Goal: Entertainment & Leisure: Consume media (video, audio)

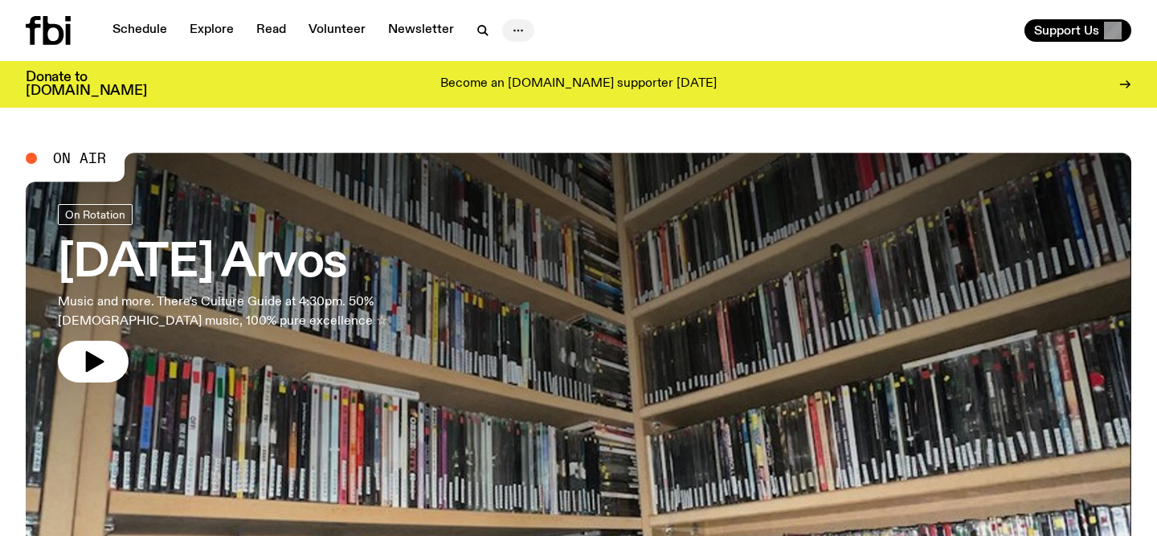
click at [514, 36] on icon "button" at bounding box center [518, 30] width 19 height 19
click at [509, 29] on icon "button" at bounding box center [518, 30] width 19 height 19
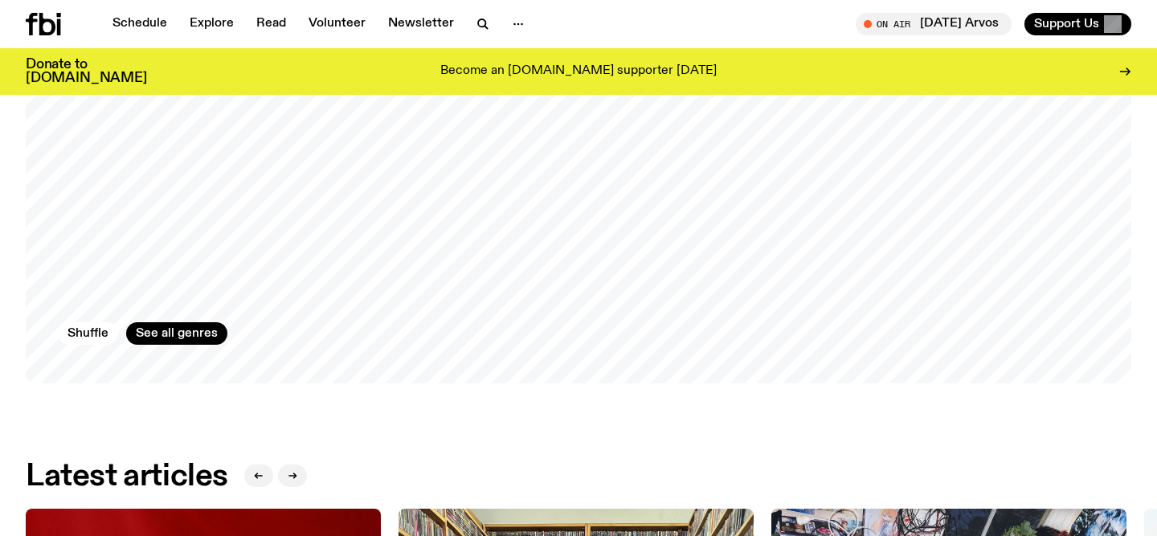
scroll to position [1287, 0]
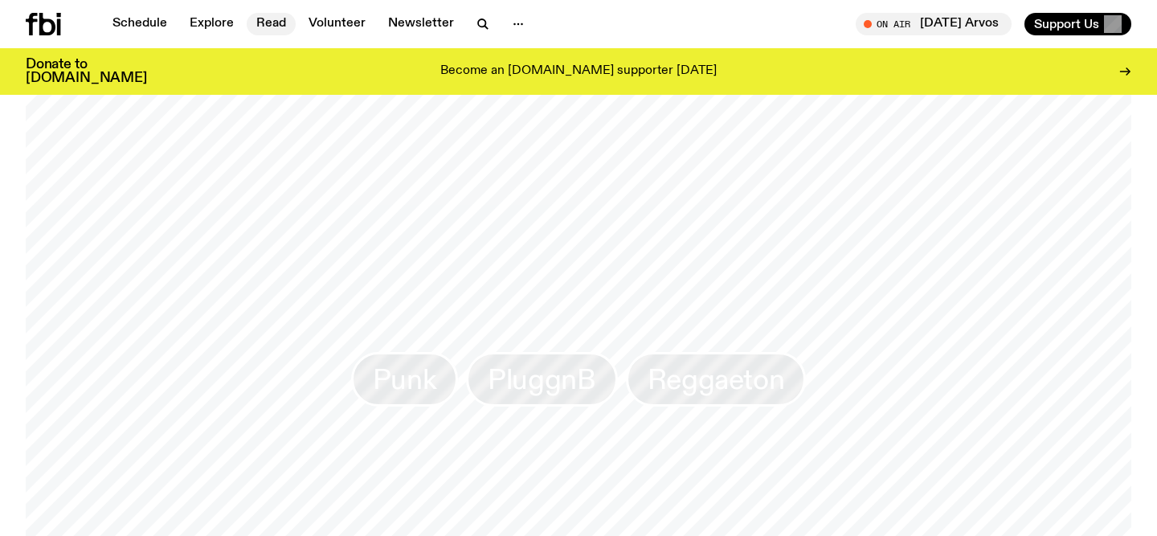
click at [273, 26] on link "Read" at bounding box center [271, 24] width 49 height 23
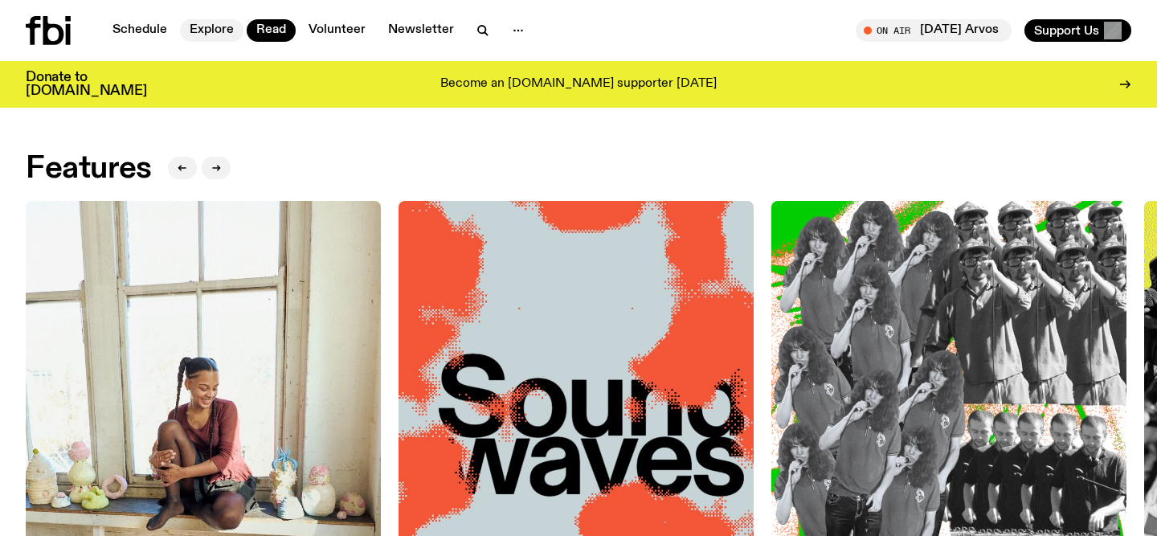
click at [193, 26] on link "Explore" at bounding box center [211, 30] width 63 height 23
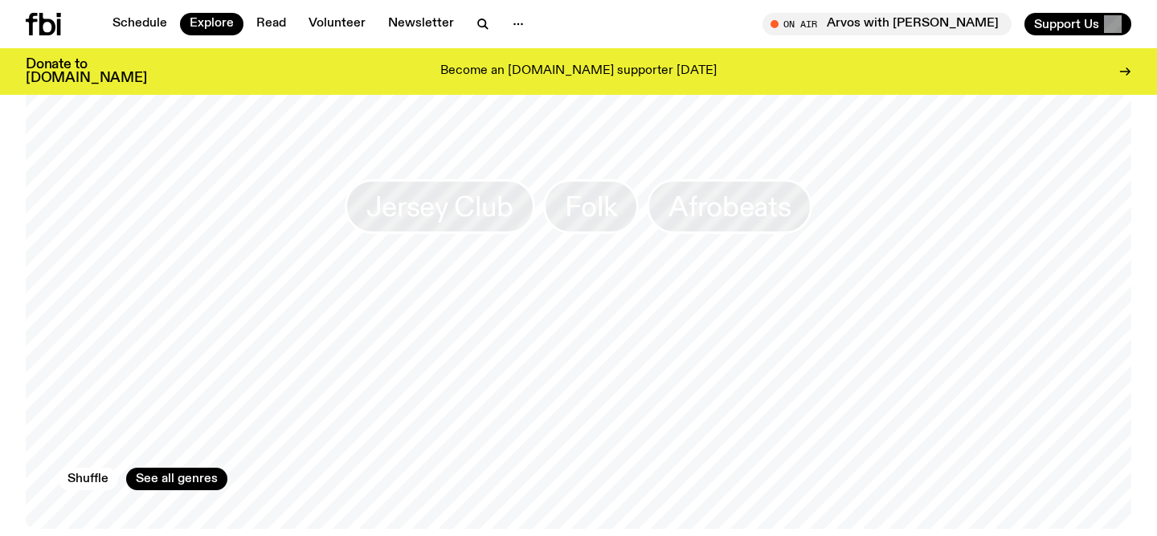
scroll to position [2527, 0]
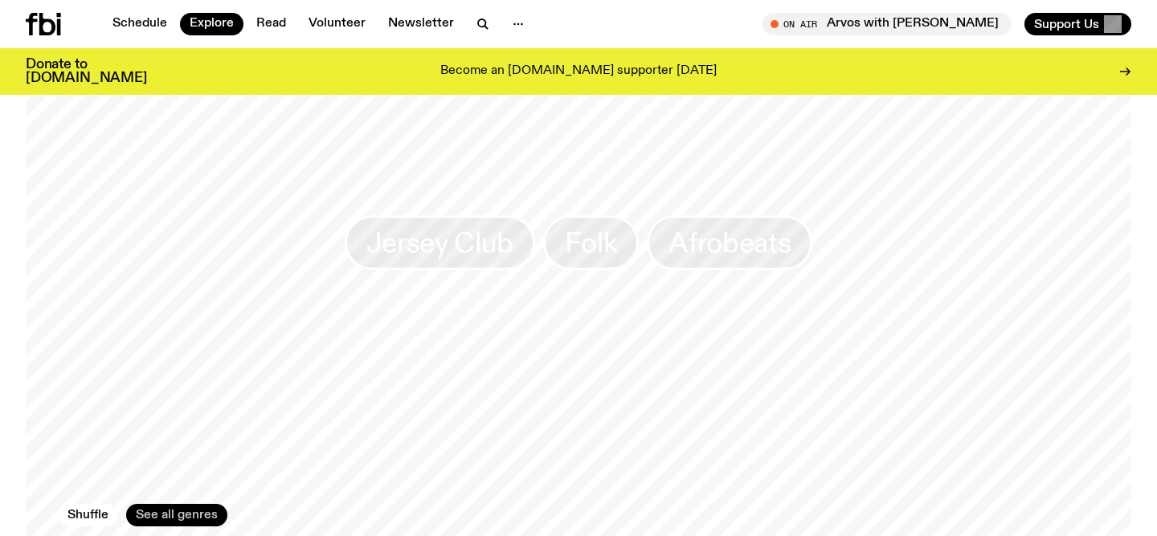
click at [177, 504] on link "See all genres" at bounding box center [176, 515] width 101 height 23
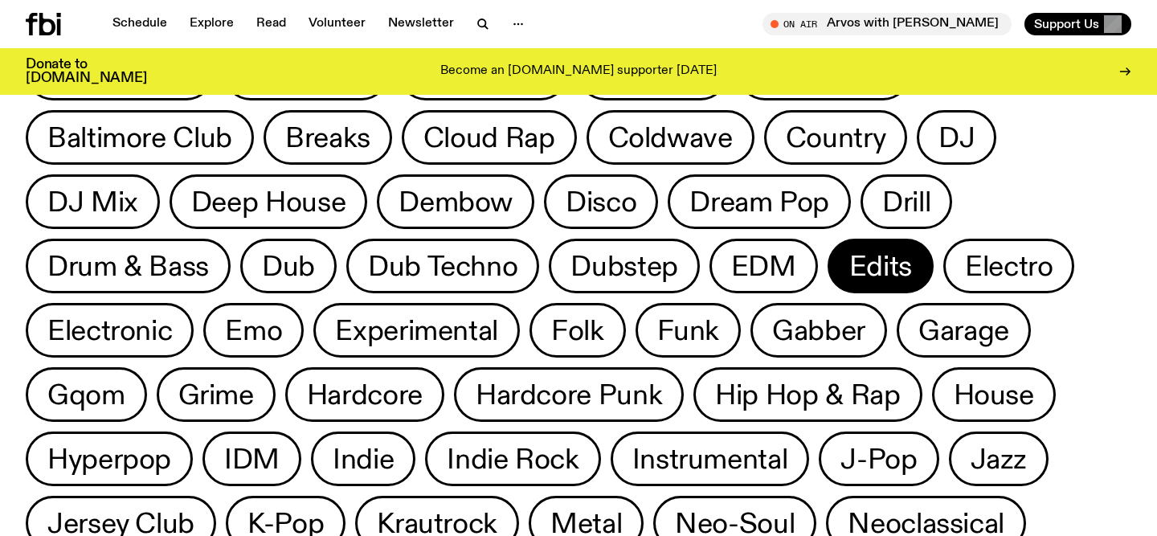
scroll to position [96, 0]
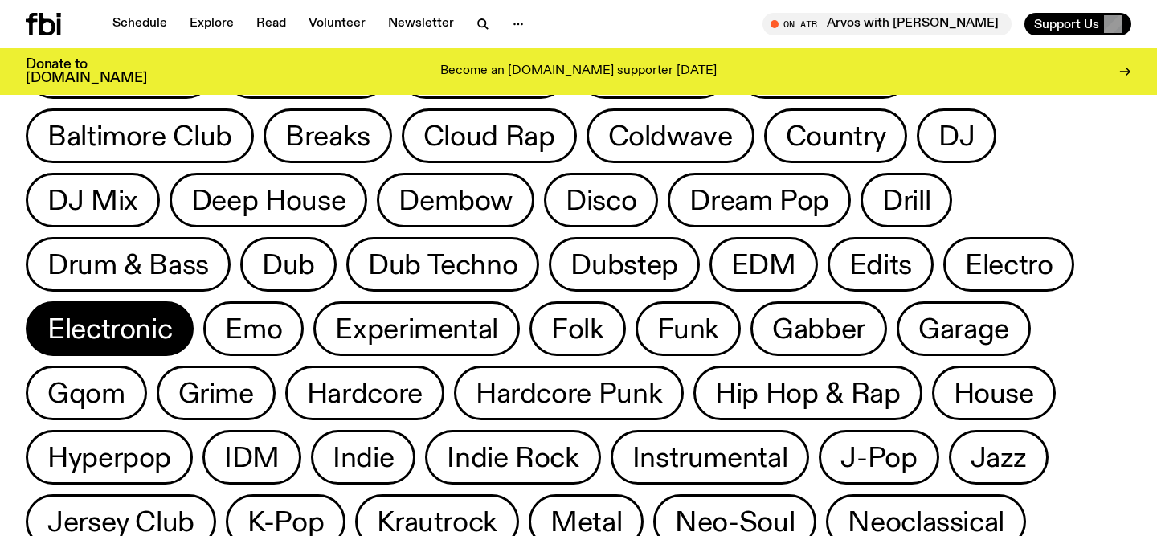
click at [149, 321] on span "Electronic" at bounding box center [109, 328] width 125 height 31
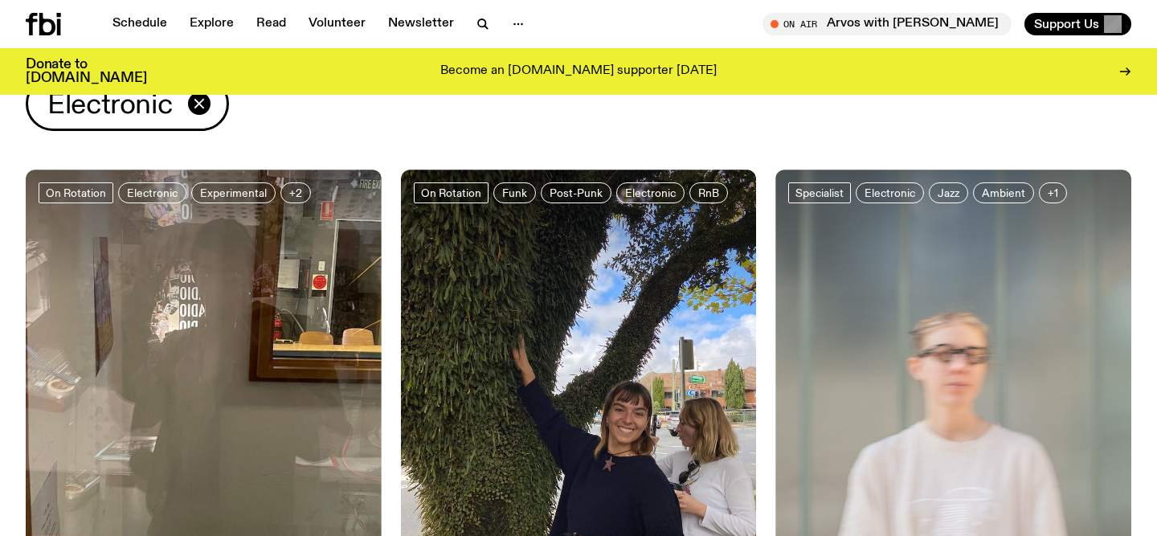
scroll to position [63, 0]
click at [299, 190] on button "+2" at bounding box center [295, 193] width 31 height 21
click at [1048, 194] on span "+1" at bounding box center [1053, 193] width 10 height 12
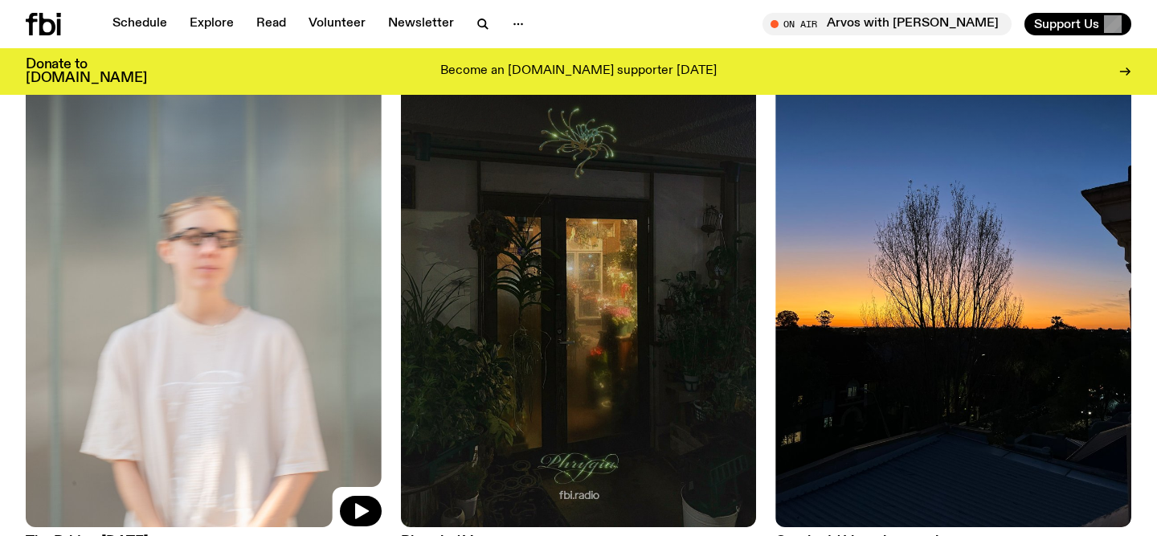
scroll to position [646, 0]
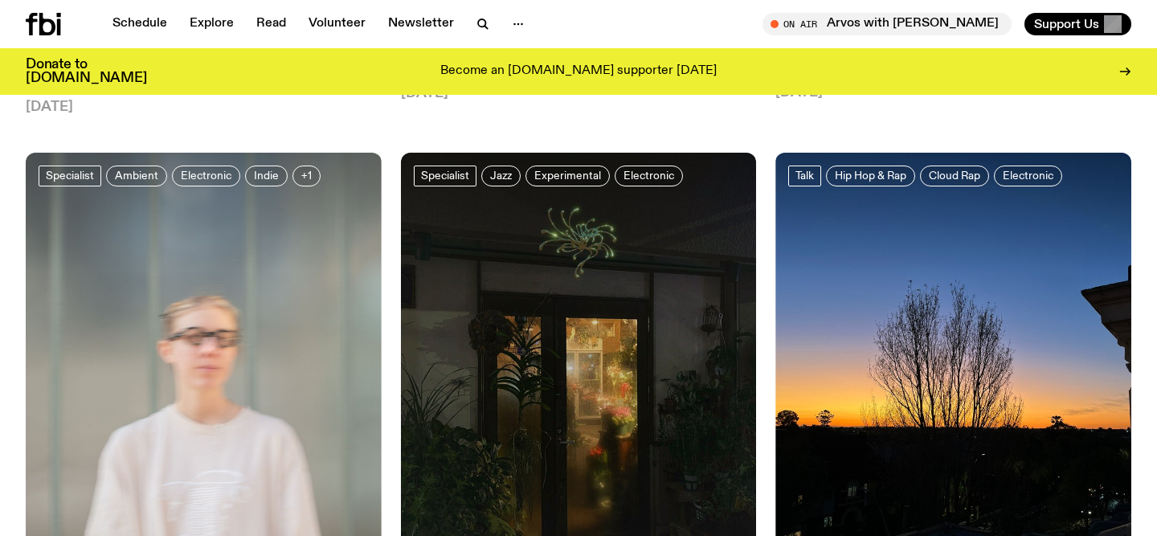
click at [304, 170] on span "+1" at bounding box center [306, 176] width 10 height 12
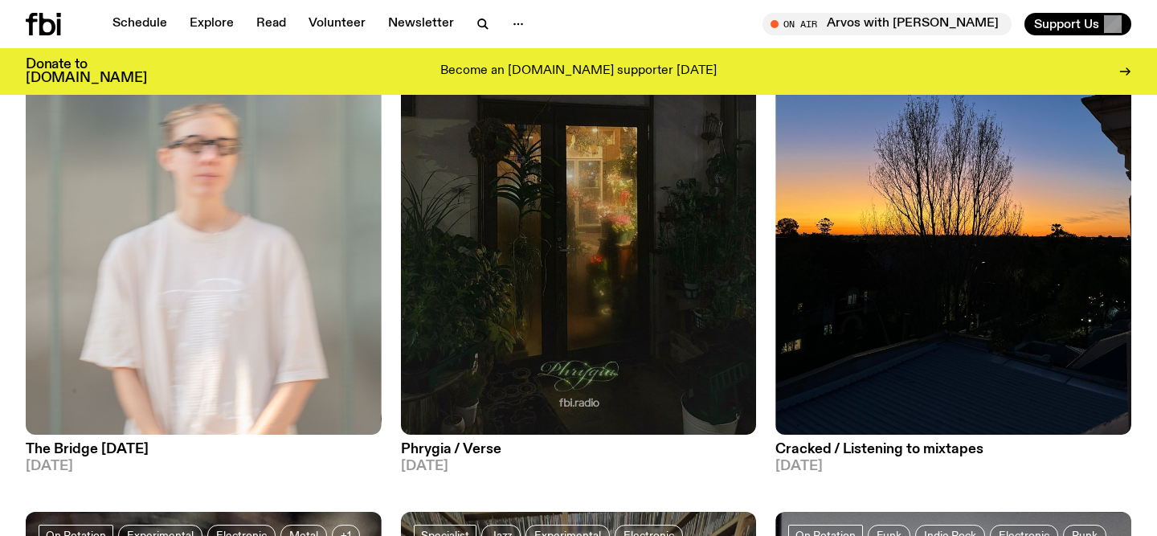
scroll to position [834, 0]
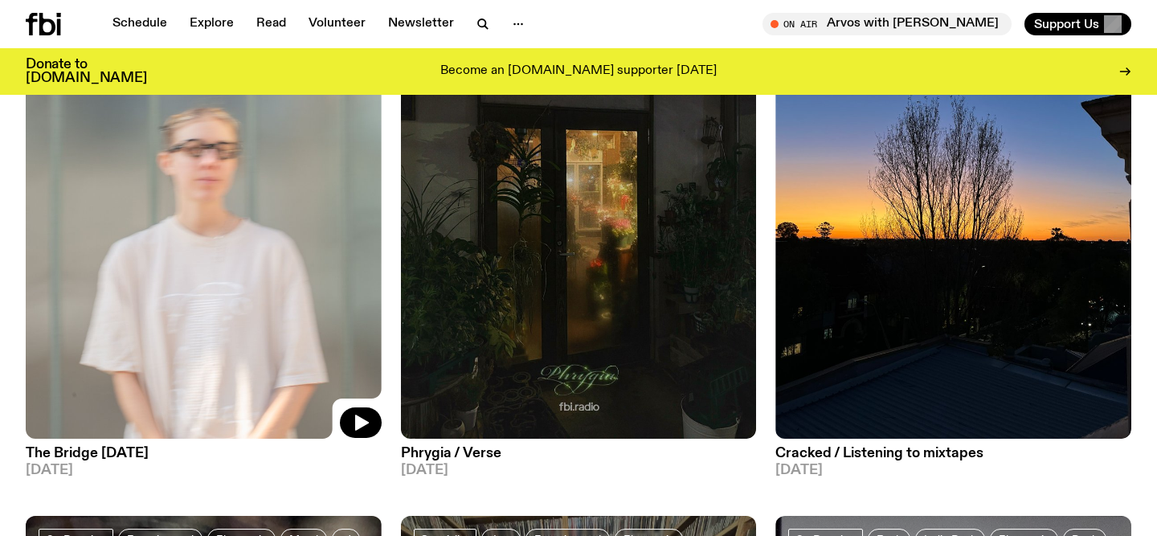
click at [237, 326] on img at bounding box center [204, 202] width 356 height 474
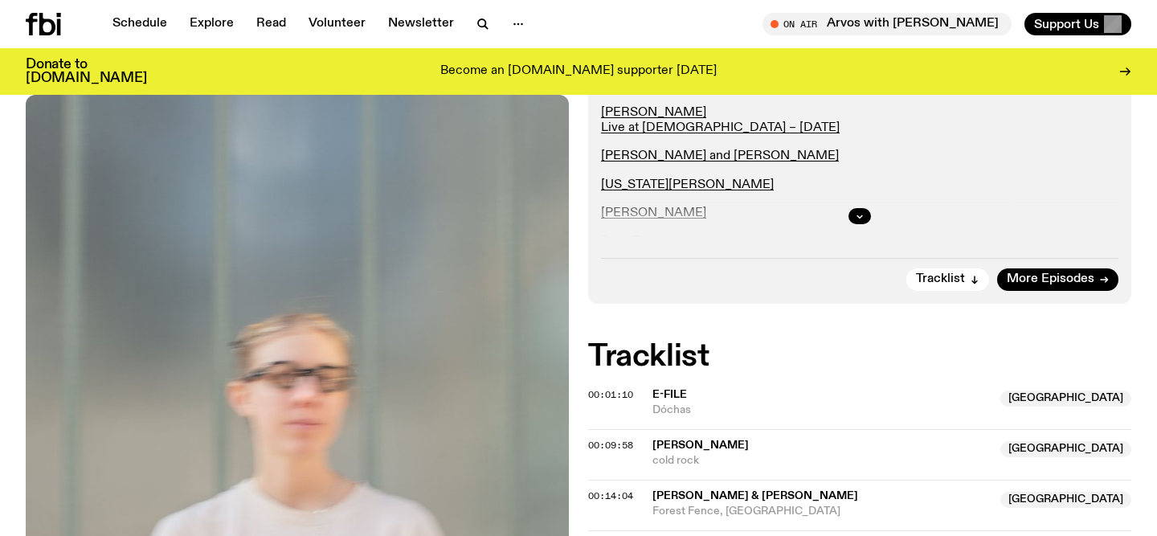
scroll to position [409, 0]
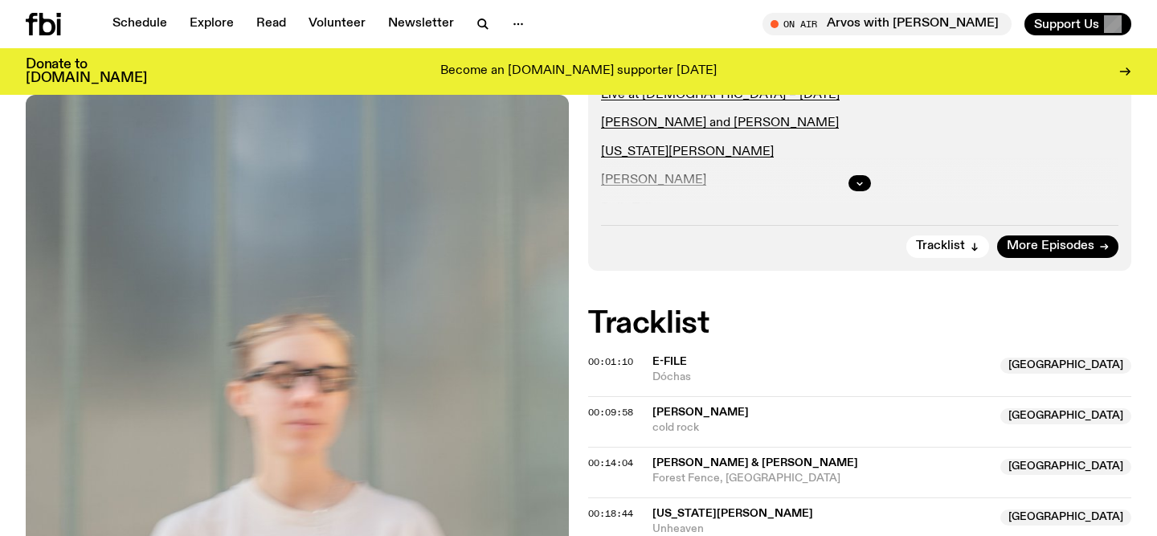
click at [694, 359] on span "E-File" at bounding box center [822, 361] width 338 height 15
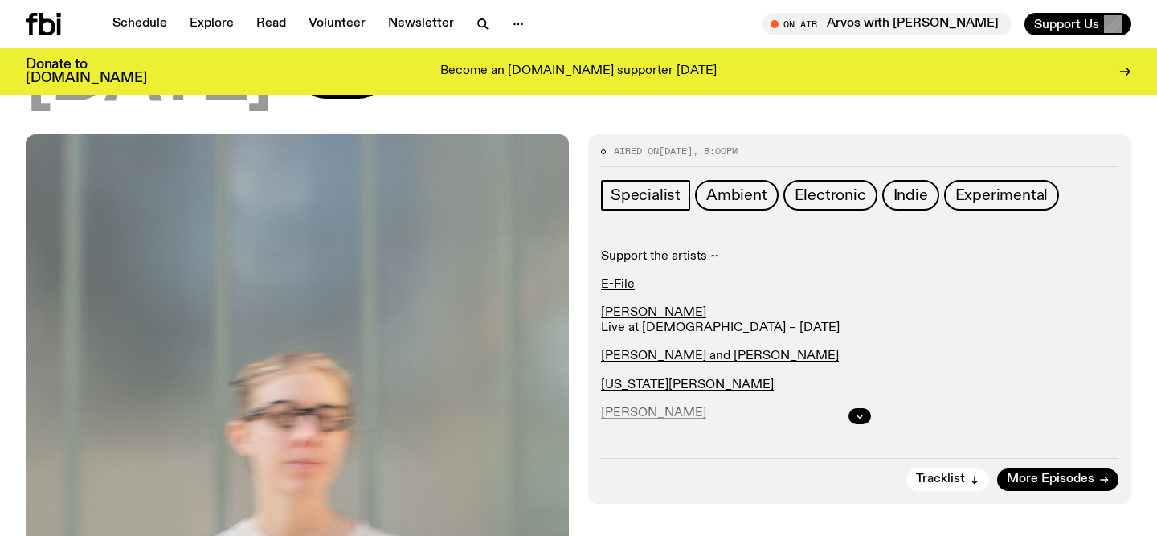
scroll to position [37, 0]
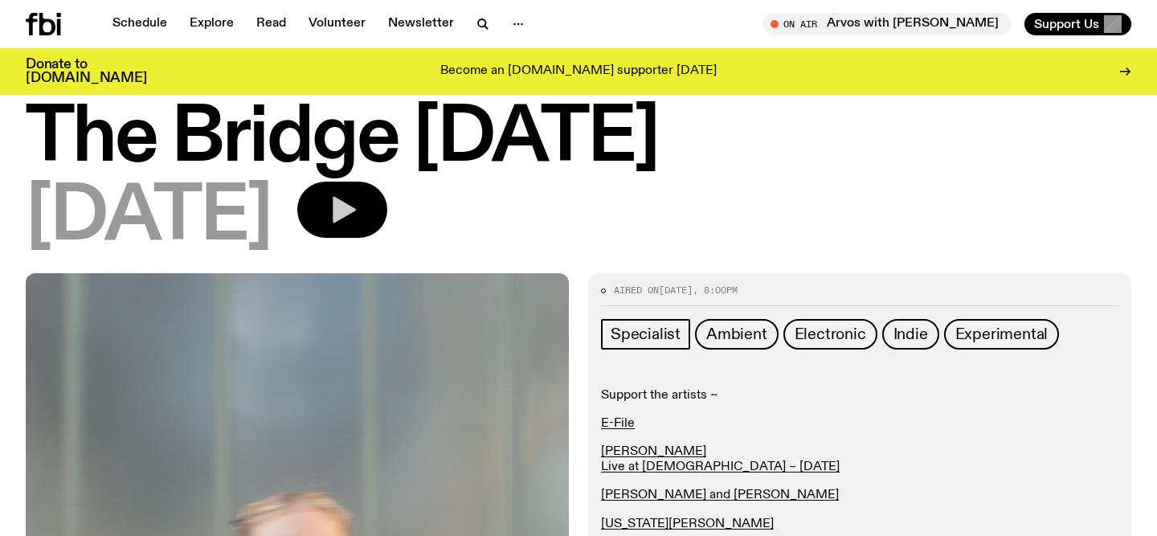
click at [387, 219] on button "button" at bounding box center [342, 210] width 90 height 56
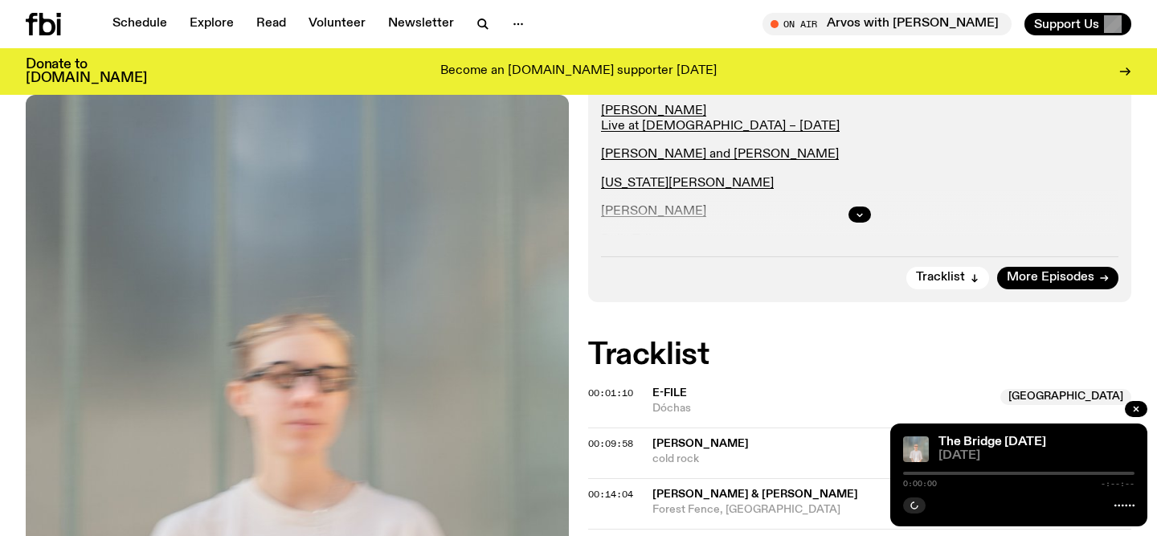
scroll to position [382, 0]
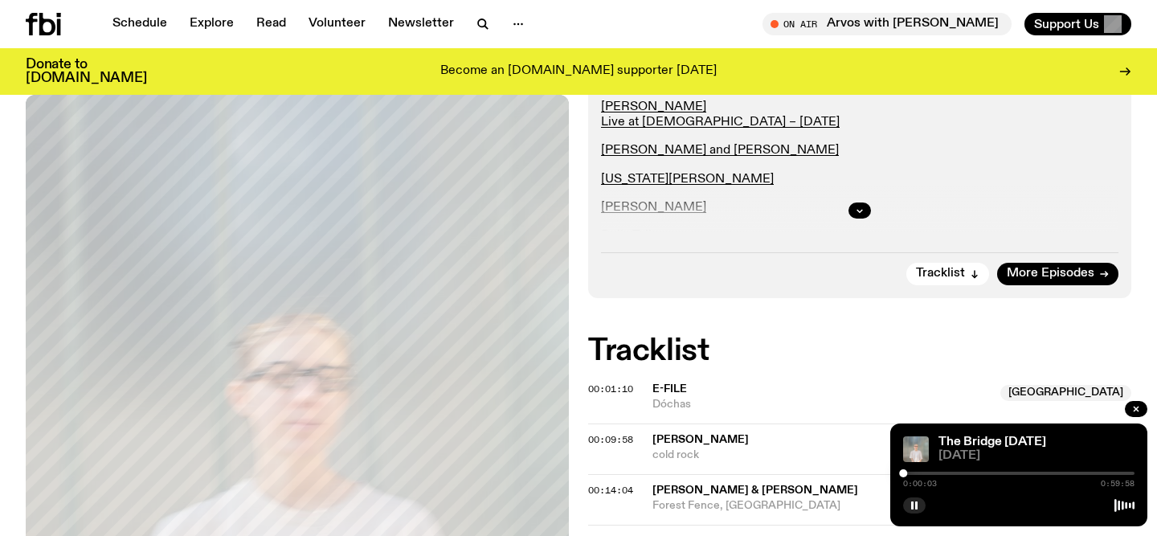
click at [915, 472] on div at bounding box center [1018, 473] width 231 height 3
click at [931, 473] on div at bounding box center [1018, 473] width 231 height 3
click at [952, 473] on div at bounding box center [1018, 473] width 231 height 3
click at [976, 475] on div "0:12:34 0:59:58" at bounding box center [1018, 478] width 231 height 19
click at [986, 472] on div at bounding box center [1018, 473] width 231 height 3
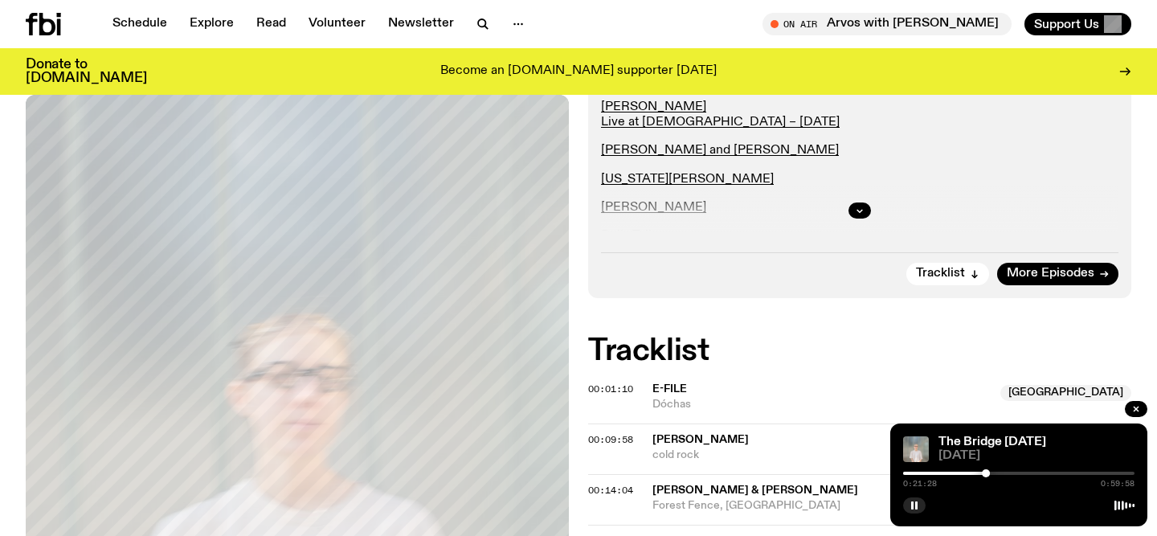
click at [1013, 472] on div at bounding box center [1018, 473] width 231 height 3
click at [1034, 472] on div at bounding box center [1018, 473] width 231 height 3
click at [1016, 474] on div at bounding box center [917, 473] width 231 height 3
click at [1058, 473] on div at bounding box center [1018, 473] width 231 height 3
click at [1076, 474] on div at bounding box center [1018, 473] width 231 height 3
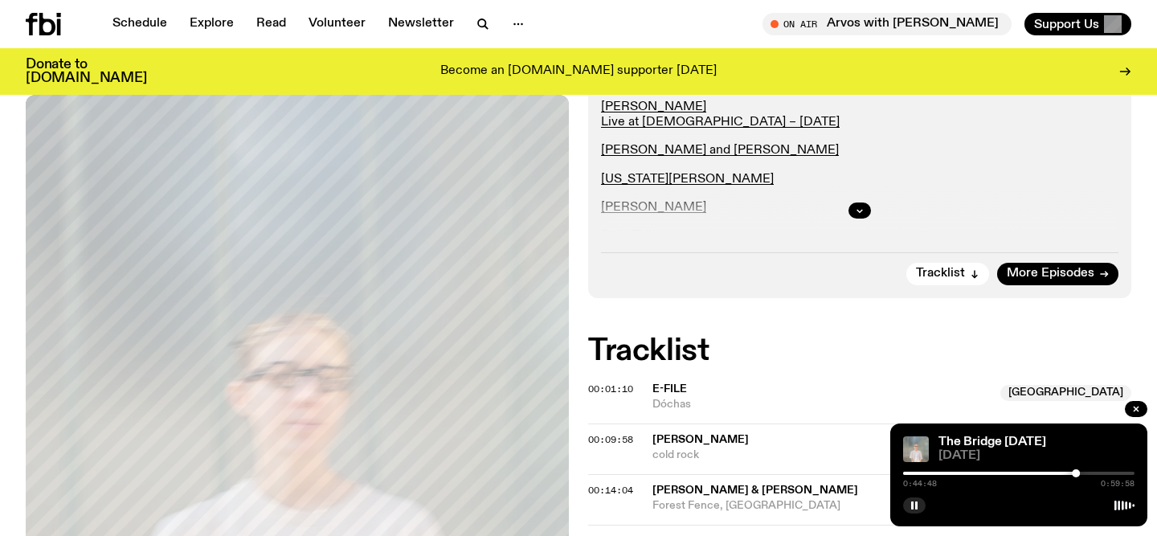
click at [1093, 473] on div at bounding box center [1018, 473] width 231 height 3
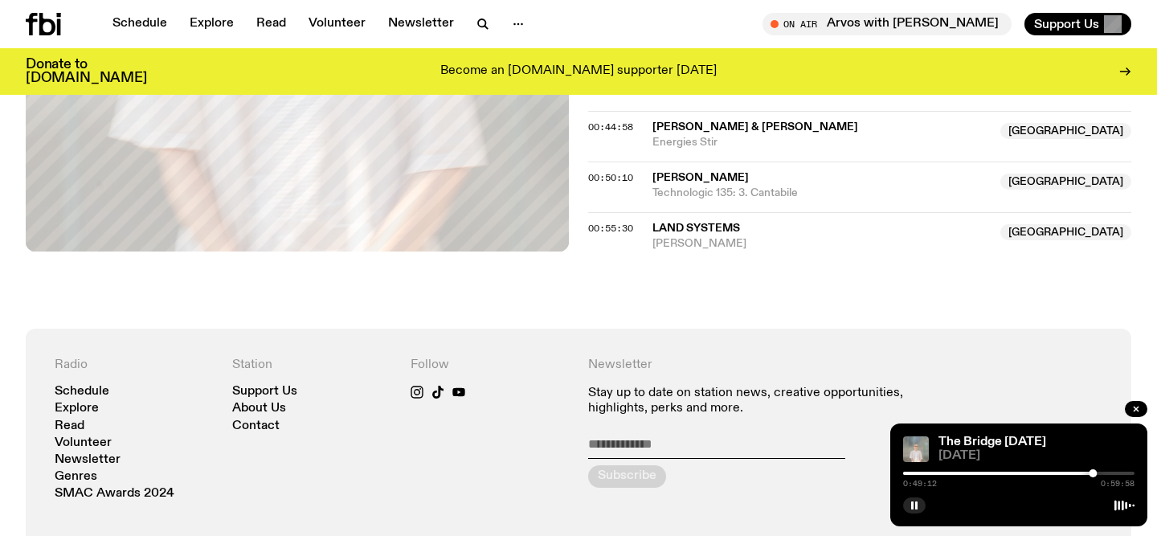
scroll to position [999, 0]
click at [911, 509] on icon "button" at bounding box center [915, 506] width 10 height 10
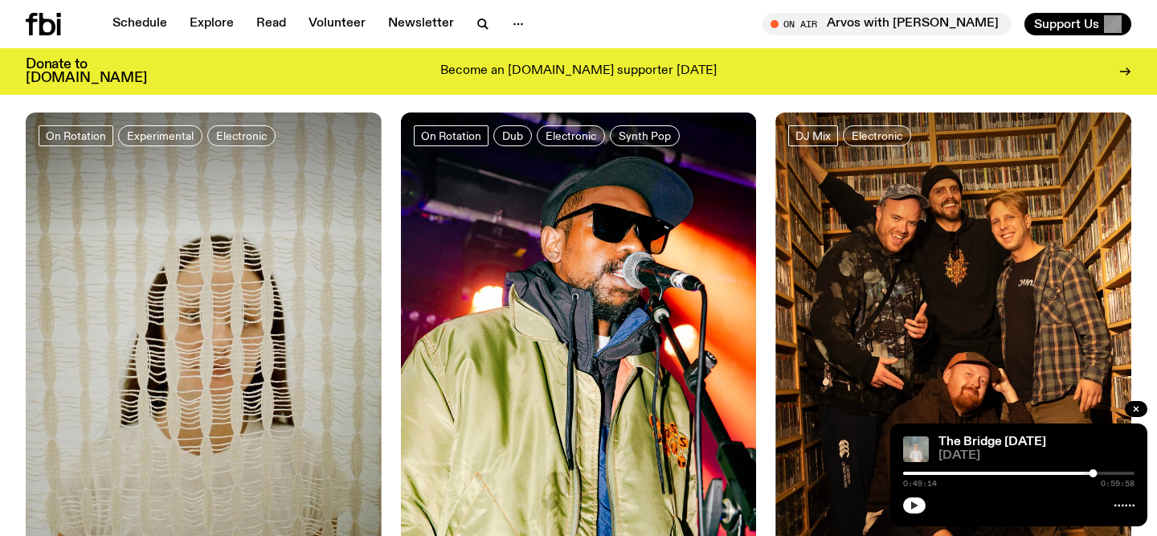
scroll to position [3466, 0]
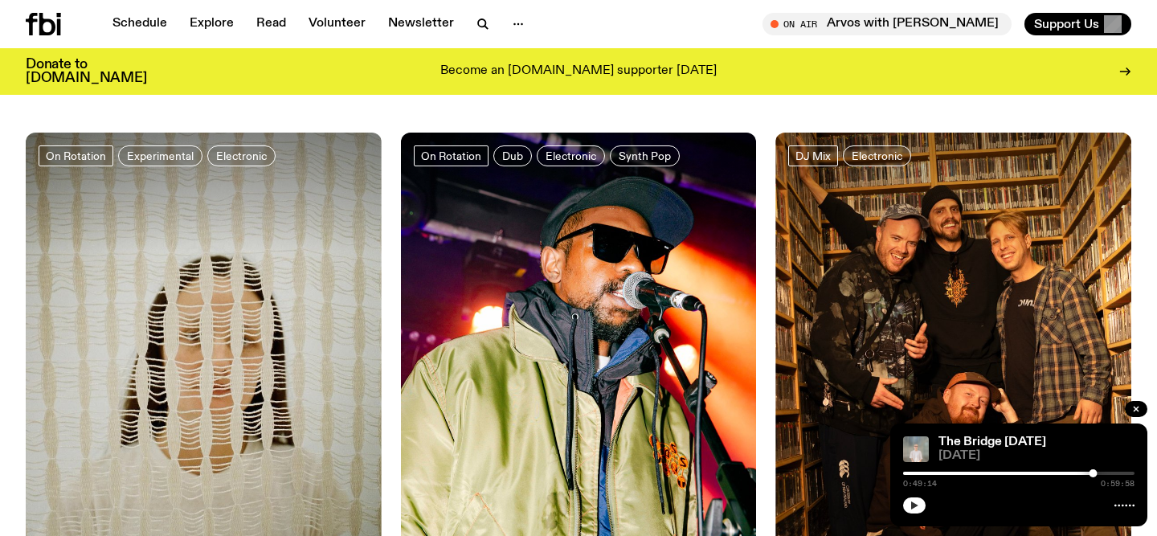
click at [817, 275] on img at bounding box center [954, 370] width 356 height 474
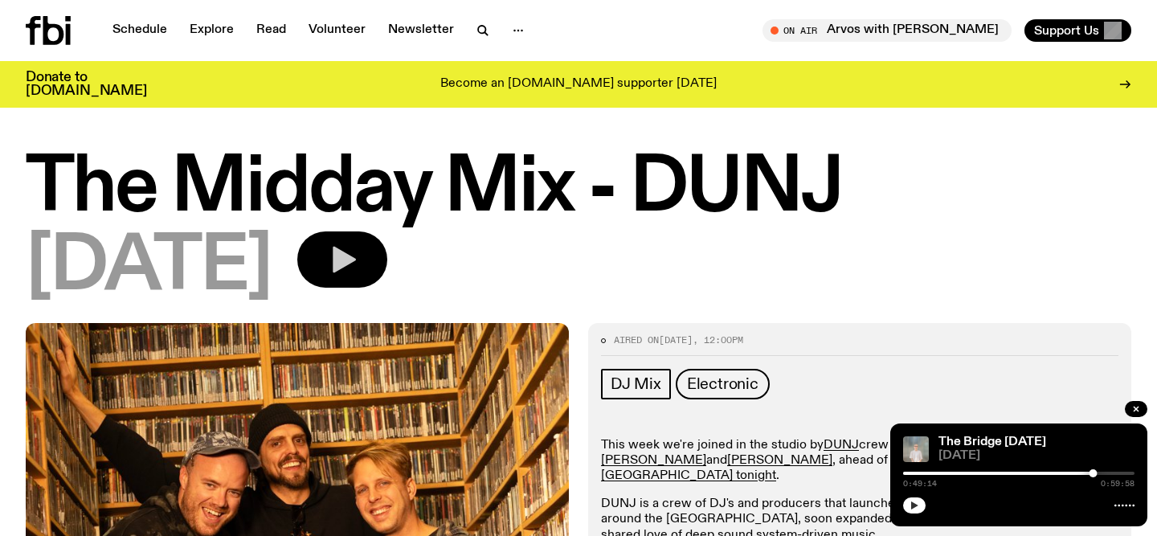
click at [387, 260] on button "button" at bounding box center [342, 259] width 90 height 56
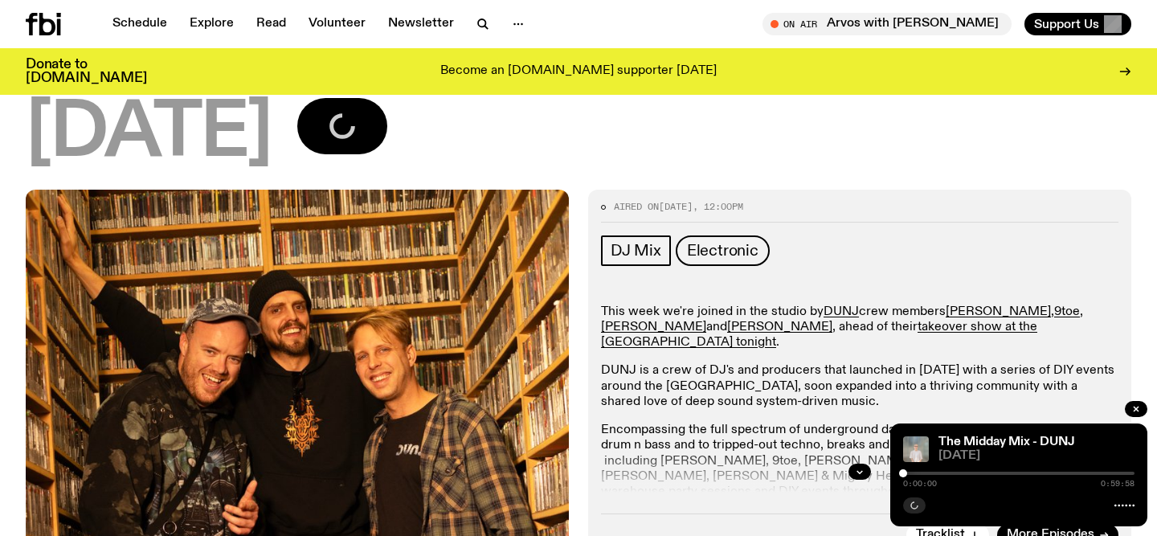
scroll to position [123, 0]
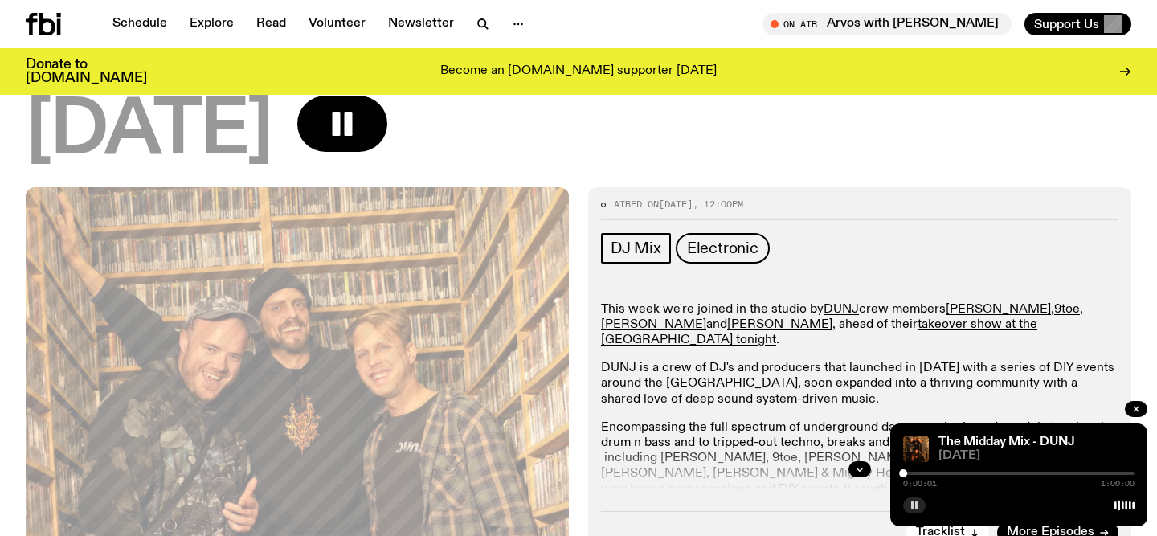
click at [936, 473] on div at bounding box center [1018, 473] width 231 height 3
click at [979, 474] on div at bounding box center [1018, 473] width 231 height 3
click at [1018, 473] on div at bounding box center [1018, 473] width 231 height 3
click at [1046, 471] on div "0:29:49 1:00:00" at bounding box center [1018, 478] width 231 height 19
click at [1057, 476] on div "0:29:49 1:00:00" at bounding box center [1018, 478] width 231 height 19
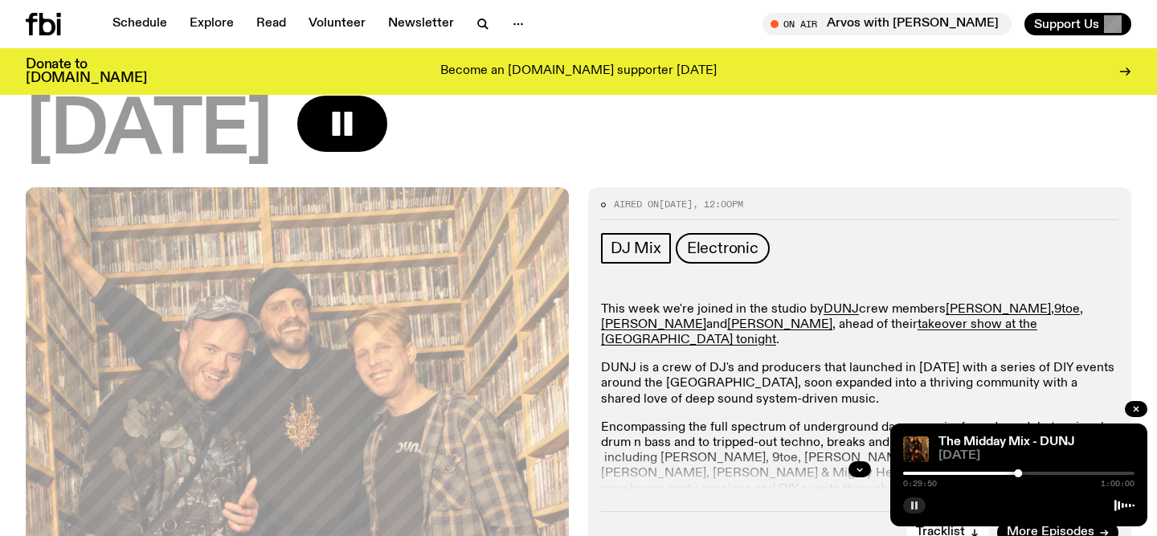
click at [1051, 473] on div at bounding box center [1018, 473] width 231 height 3
click at [1090, 472] on div at bounding box center [1018, 473] width 231 height 3
click at [1137, 410] on icon "button" at bounding box center [1136, 409] width 5 height 5
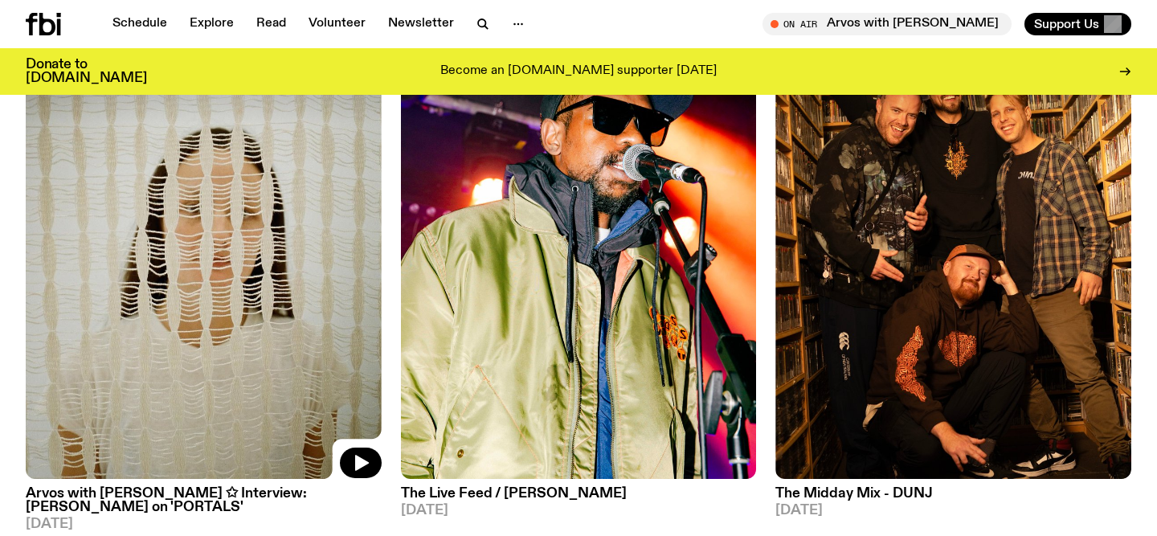
scroll to position [3597, 0]
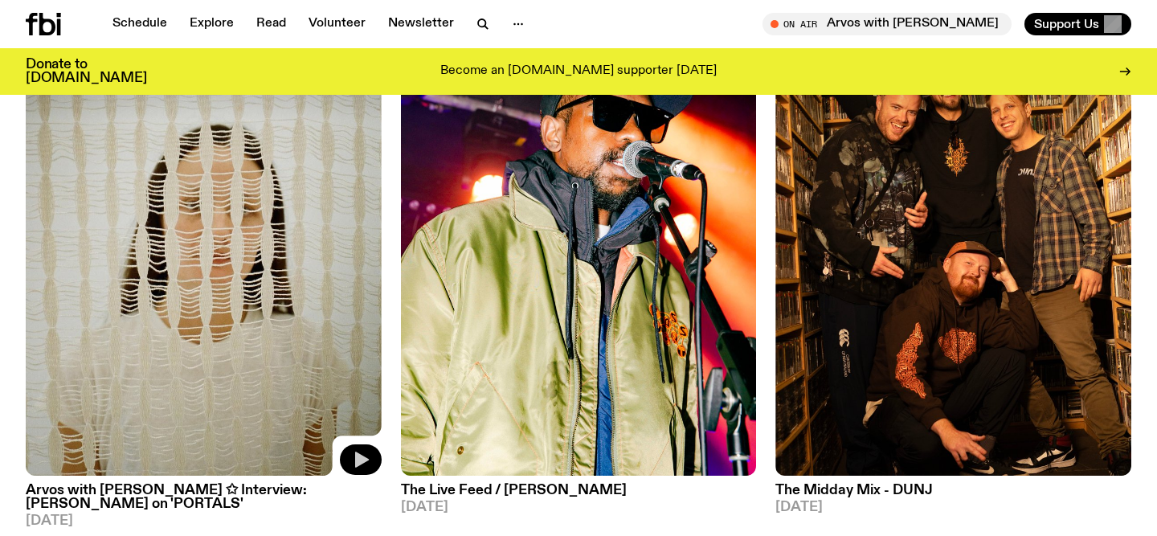
click at [365, 450] on icon "button" at bounding box center [360, 459] width 19 height 19
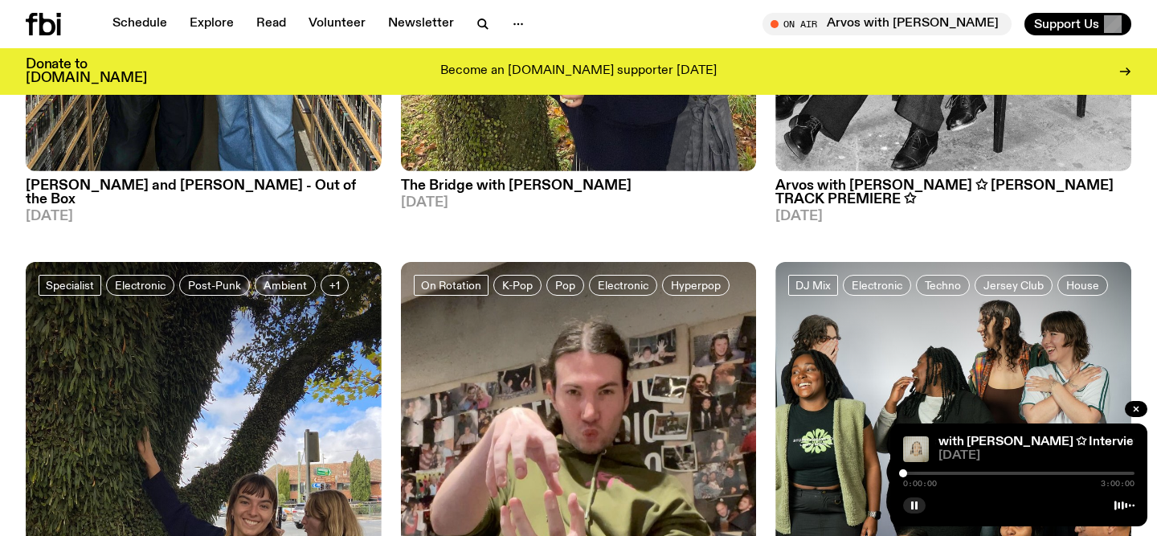
scroll to position [4471, 0]
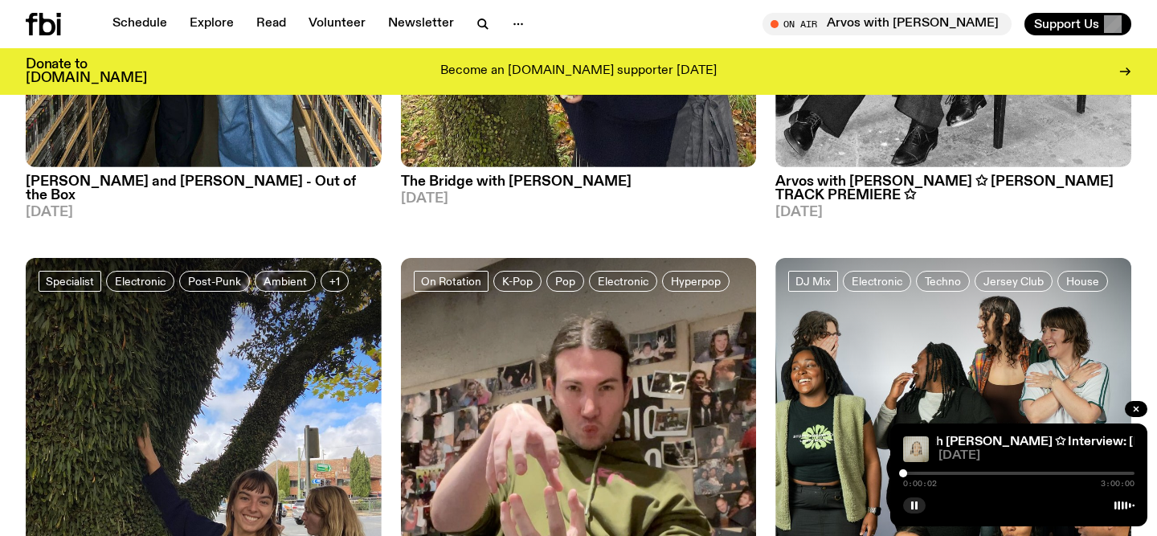
click at [949, 473] on div at bounding box center [1018, 473] width 231 height 3
click at [1003, 475] on div "0:35:39 3:00:00" at bounding box center [1018, 478] width 231 height 19
click at [1013, 474] on div at bounding box center [1018, 473] width 231 height 3
click at [1045, 473] on div at bounding box center [1018, 473] width 231 height 3
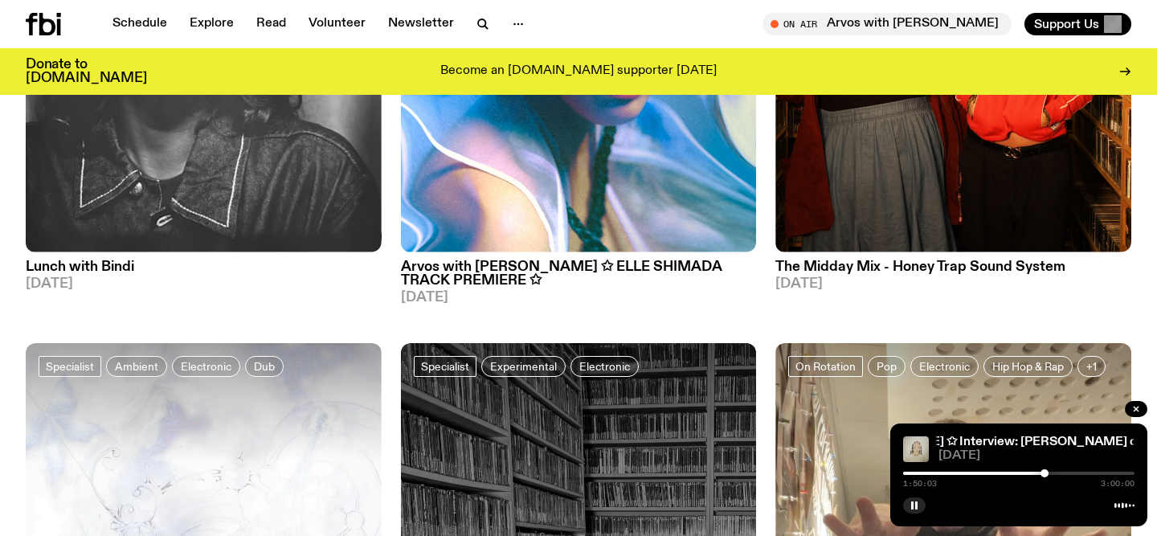
scroll to position [5511, 0]
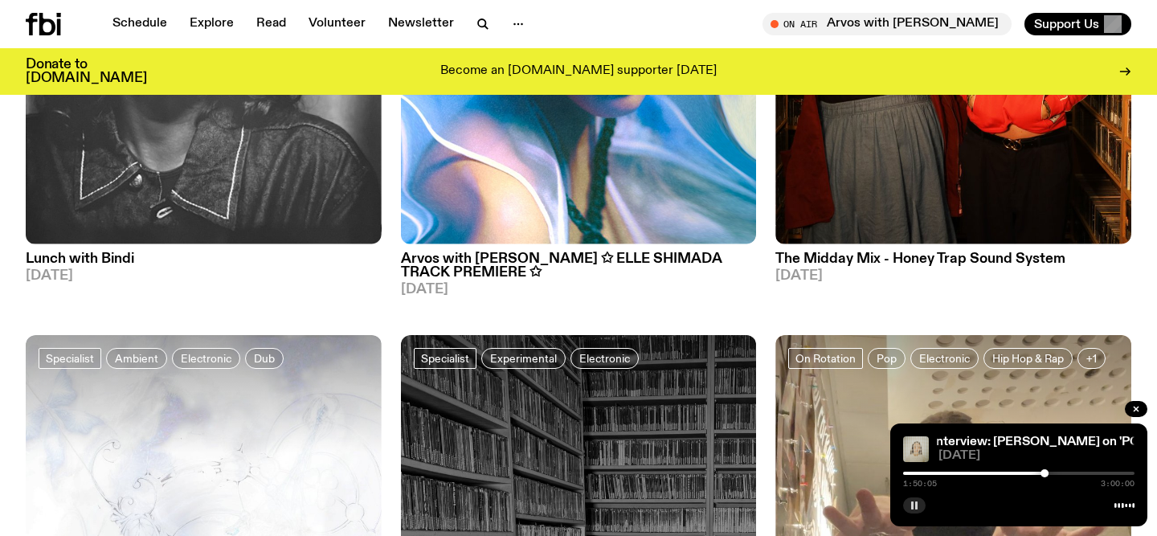
click at [914, 506] on icon "button" at bounding box center [915, 506] width 10 height 10
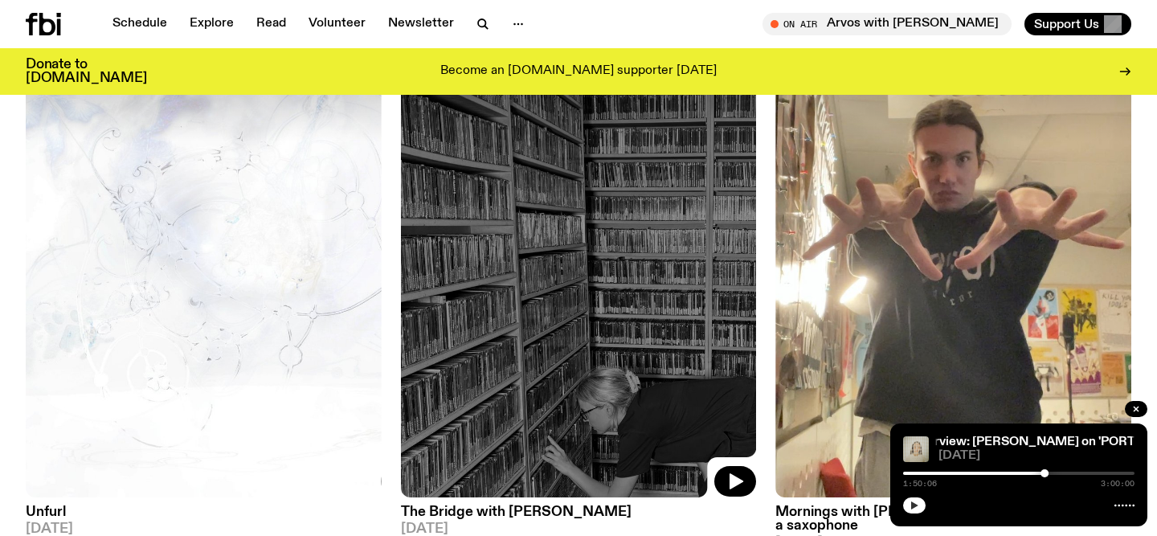
scroll to position [5827, 0]
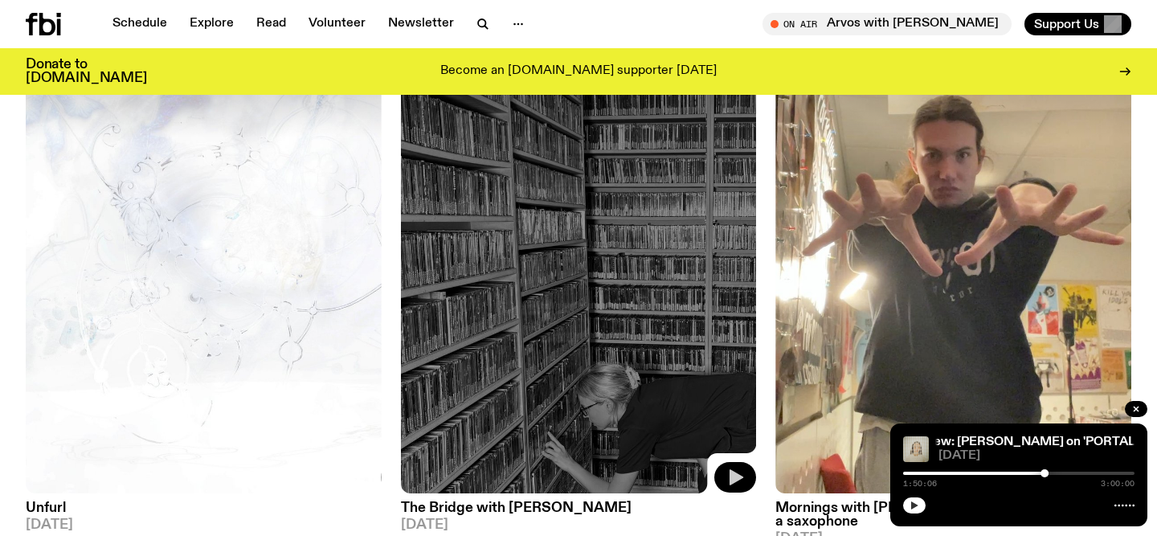
click at [736, 469] on icon "button" at bounding box center [737, 477] width 14 height 16
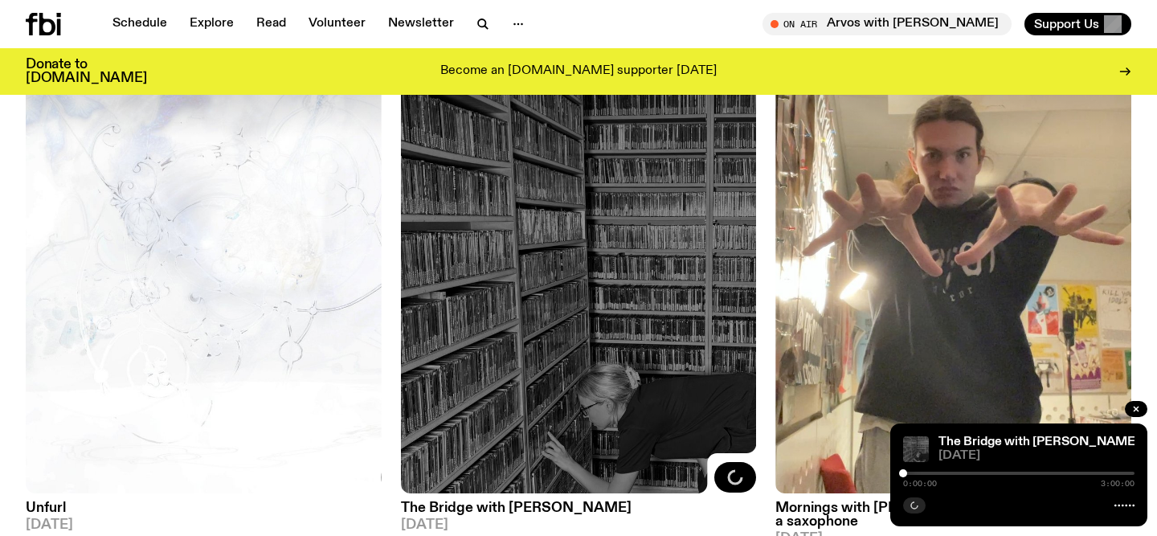
click at [985, 473] on div at bounding box center [1018, 473] width 231 height 3
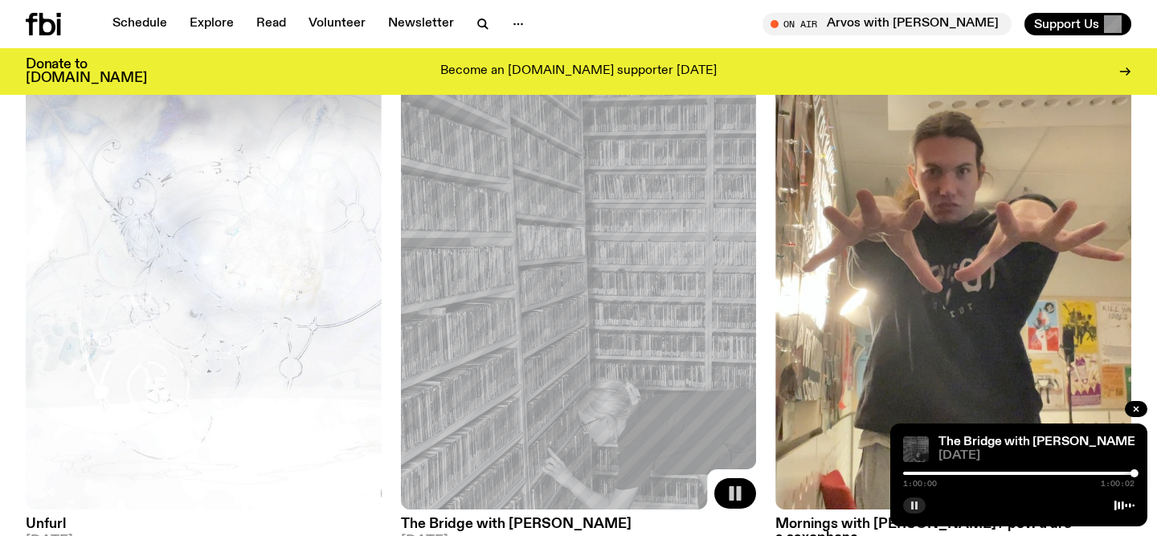
scroll to position [5806, 0]
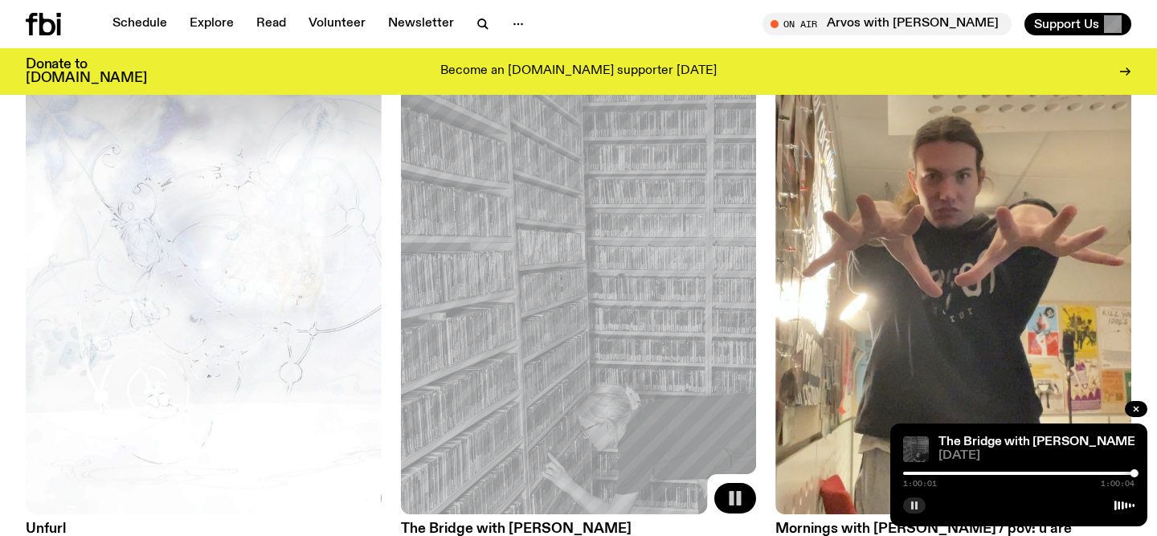
click at [957, 480] on div "1:00:01 1:00:04" at bounding box center [1018, 484] width 231 height 8
click at [949, 473] on div at bounding box center [1018, 473] width 231 height 3
click at [987, 472] on div at bounding box center [1018, 473] width 231 height 3
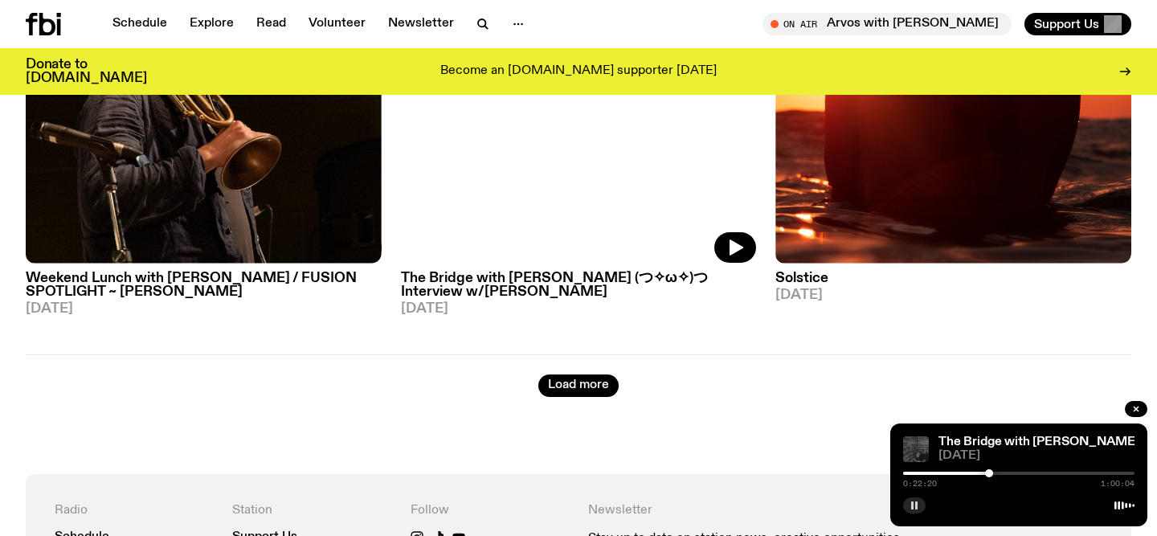
scroll to position [8909, 0]
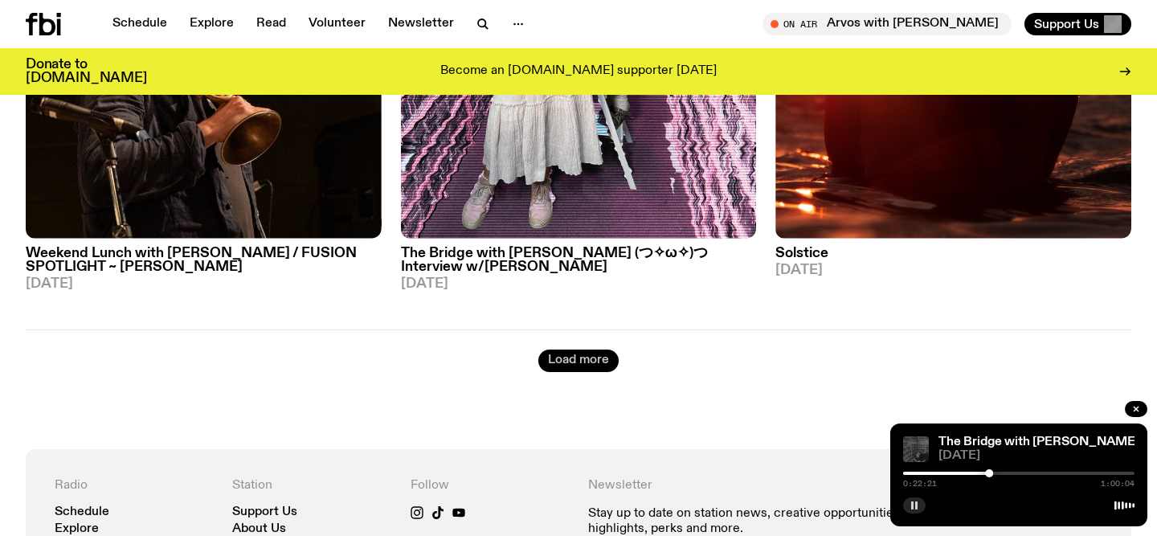
click at [582, 350] on button "Load more" at bounding box center [578, 361] width 80 height 23
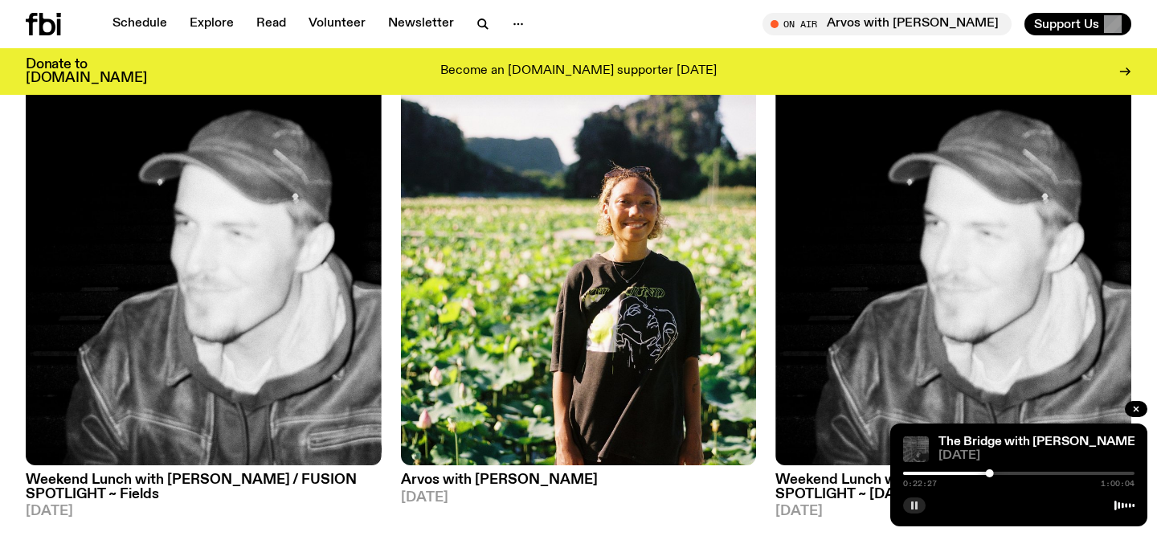
scroll to position [9800, 0]
click at [978, 474] on div at bounding box center [874, 473] width 231 height 3
click at [952, 472] on div at bounding box center [862, 473] width 231 height 3
click at [927, 473] on div at bounding box center [835, 473] width 231 height 3
click at [1009, 474] on div at bounding box center [1018, 473] width 231 height 3
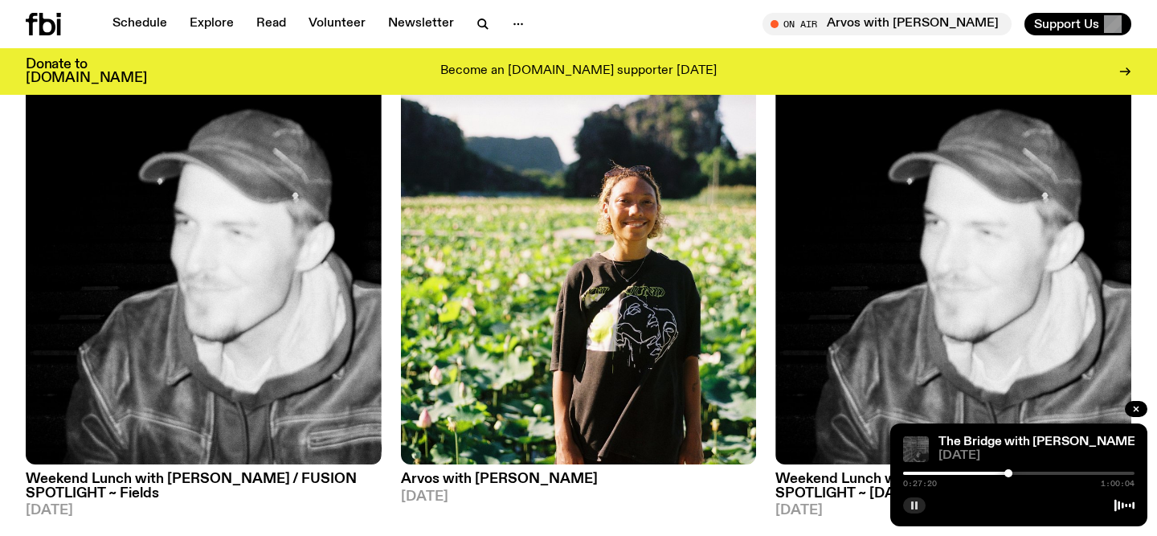
click at [964, 473] on div at bounding box center [892, 473] width 231 height 3
click at [950, 475] on div "0:15:40 1:00:04" at bounding box center [1018, 478] width 231 height 19
click at [950, 473] on div at bounding box center [847, 473] width 231 height 3
click at [915, 506] on rect "button" at bounding box center [916, 506] width 2 height 8
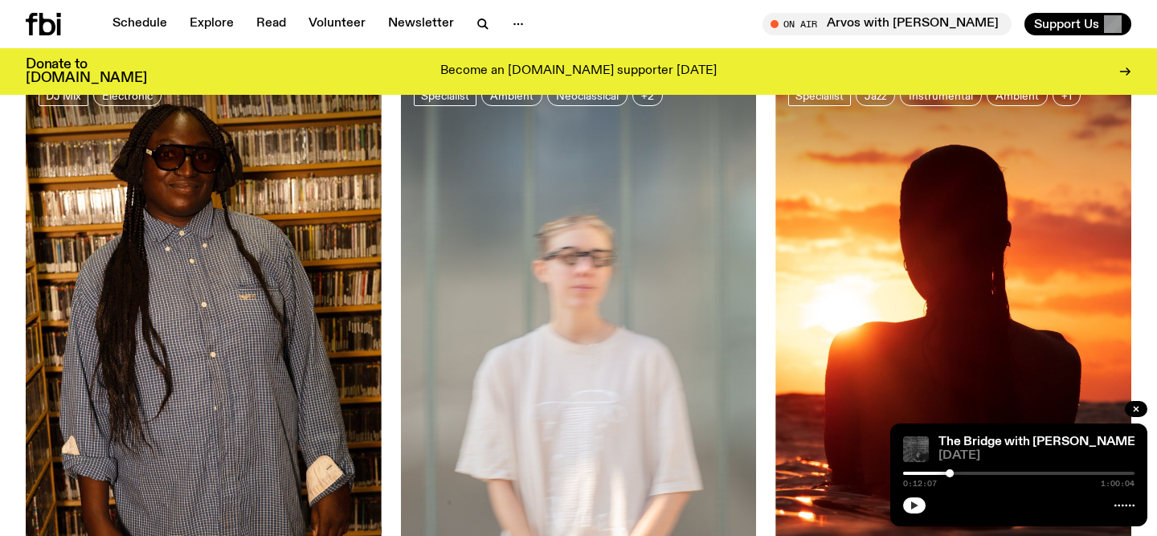
scroll to position [11446, 0]
